Goal: Task Accomplishment & Management: Use online tool/utility

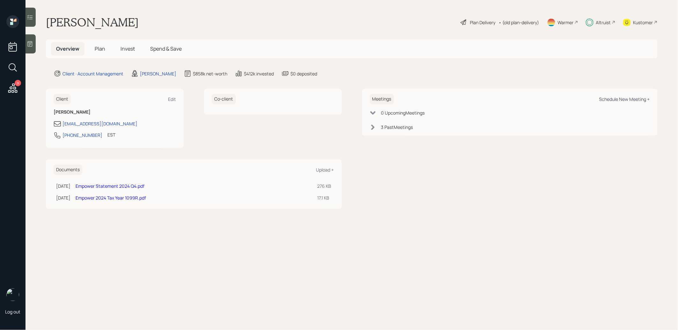
click at [629, 97] on div "Schedule New Meeting +" at bounding box center [624, 99] width 51 height 6
select select "8b79112e-3cfb-44f9-89e7-15267fe946c1"
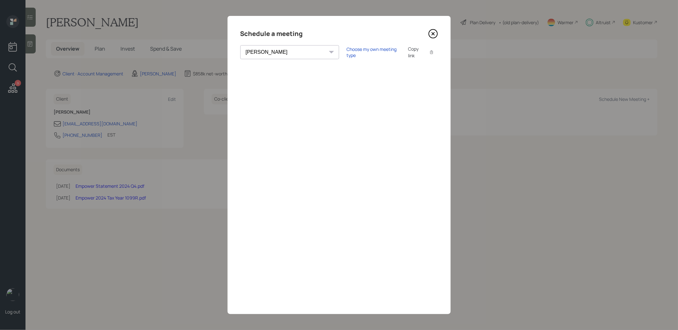
click at [408, 50] on div "Copy link" at bounding box center [415, 52] width 15 height 13
